Goal: Transaction & Acquisition: Purchase product/service

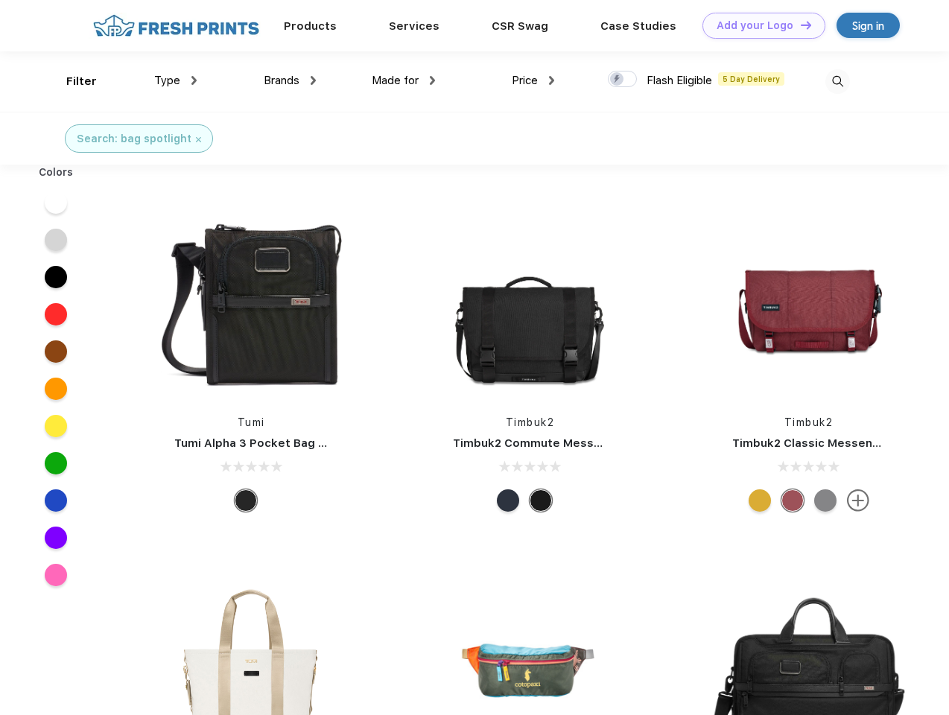
click at [758, 25] on link "Add your Logo Design Tool" at bounding box center [763, 26] width 123 height 26
click at [0, 0] on div "Design Tool" at bounding box center [0, 0] width 0 height 0
click at [799, 25] on link "Add your Logo Design Tool" at bounding box center [763, 26] width 123 height 26
click at [71, 81] on div "Filter" at bounding box center [81, 81] width 31 height 17
click at [176, 80] on span "Type" at bounding box center [167, 80] width 26 height 13
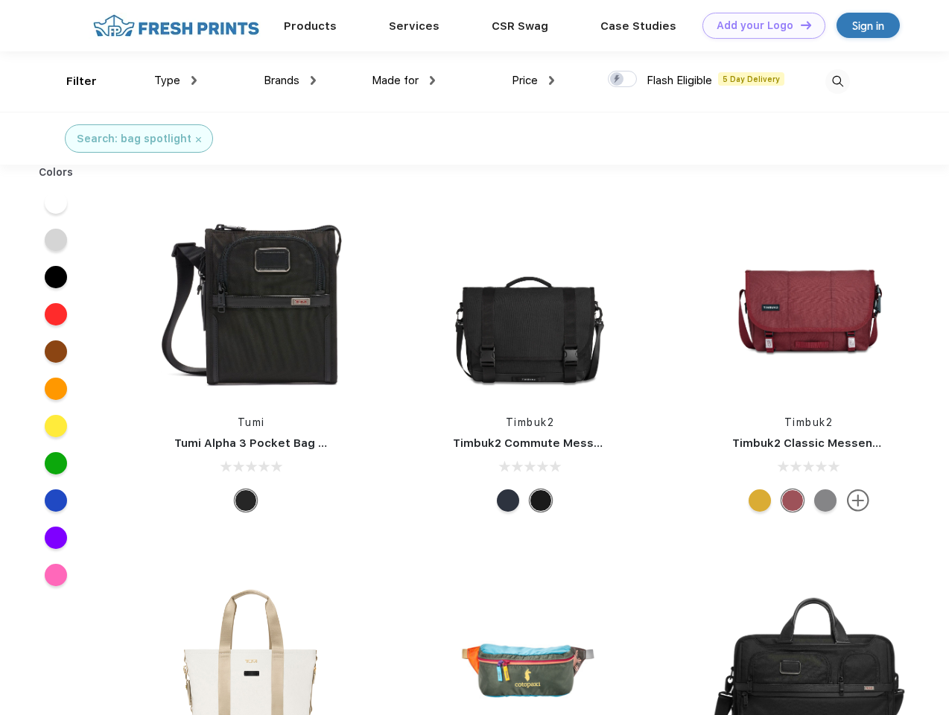
click at [290, 80] on span "Brands" at bounding box center [282, 80] width 36 height 13
click at [404, 80] on span "Made for" at bounding box center [395, 80] width 47 height 13
click at [533, 80] on span "Price" at bounding box center [524, 80] width 26 height 13
click at [622, 80] on div at bounding box center [622, 79] width 29 height 16
click at [617, 80] on input "checkbox" at bounding box center [613, 75] width 10 height 10
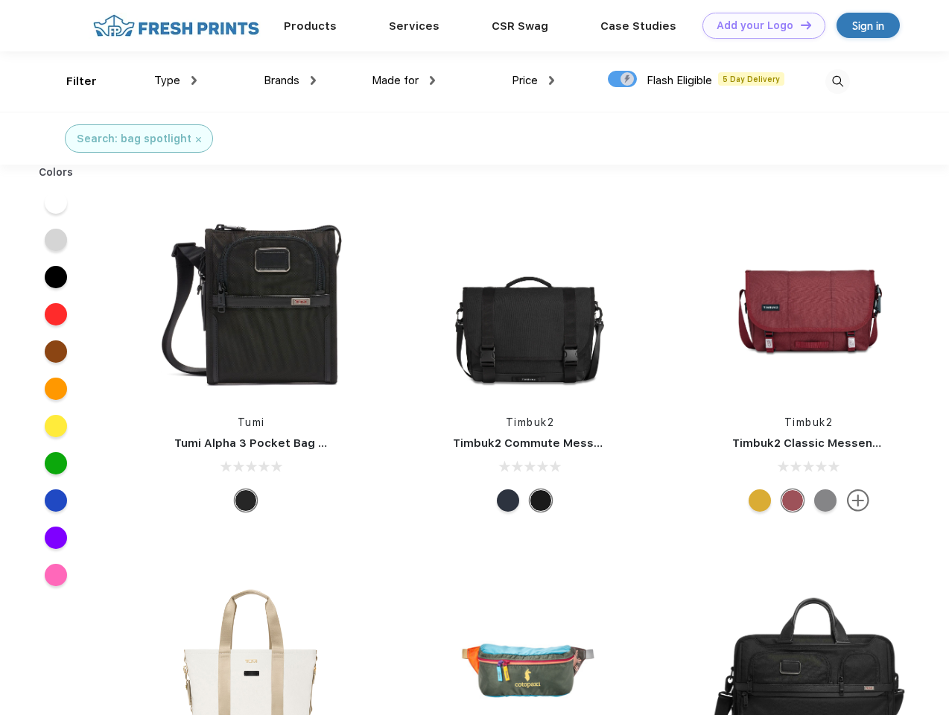
click at [837, 81] on img at bounding box center [837, 81] width 25 height 25
